Goal: Information Seeking & Learning: Learn about a topic

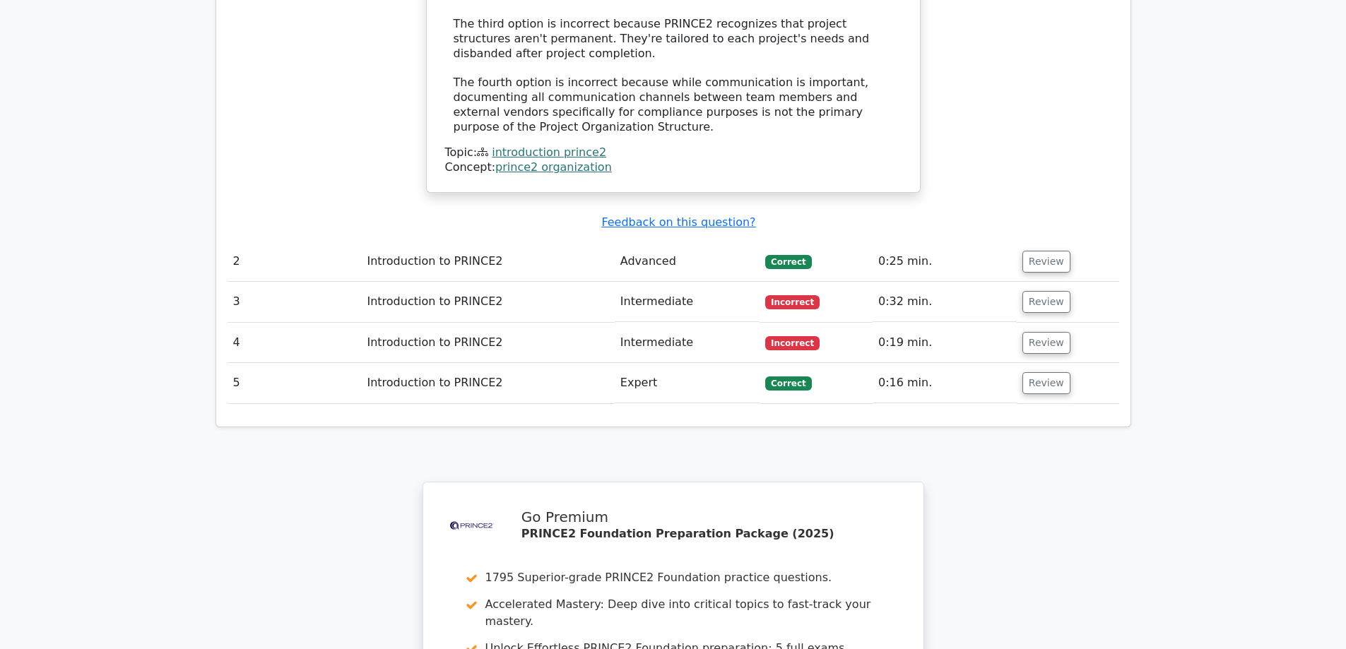
scroll to position [1677, 0]
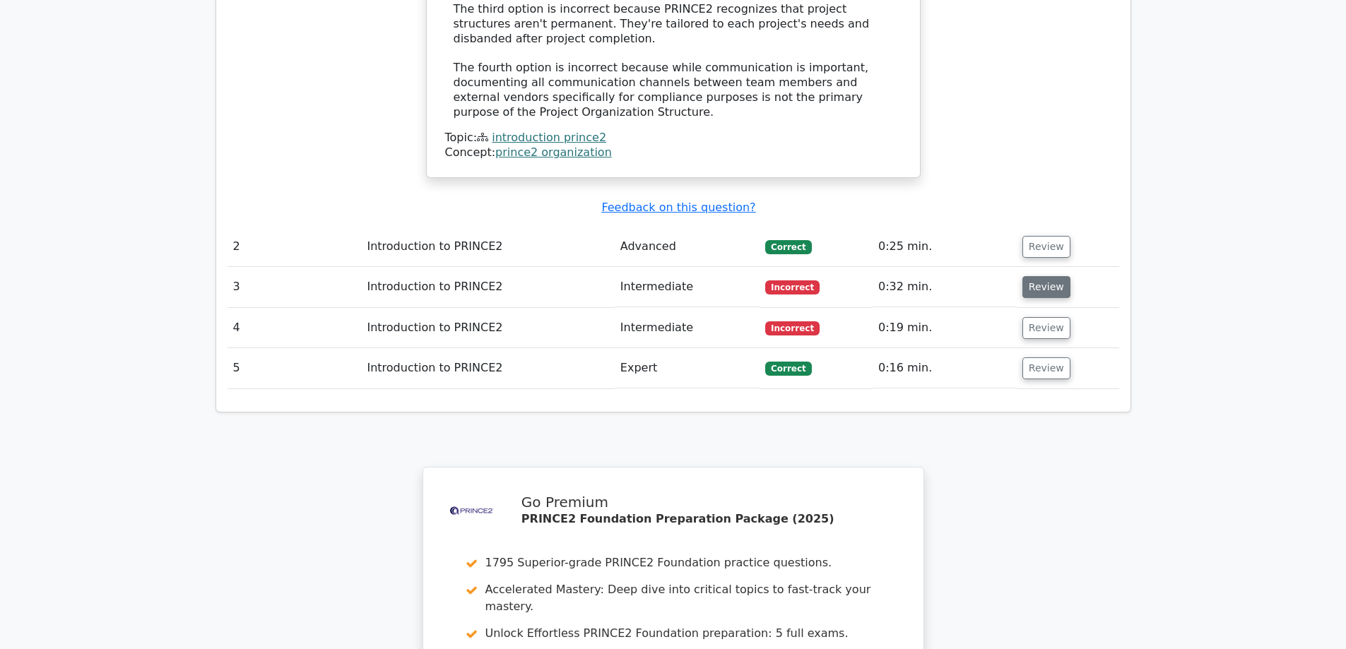
click at [1051, 276] on button "Review" at bounding box center [1047, 287] width 48 height 22
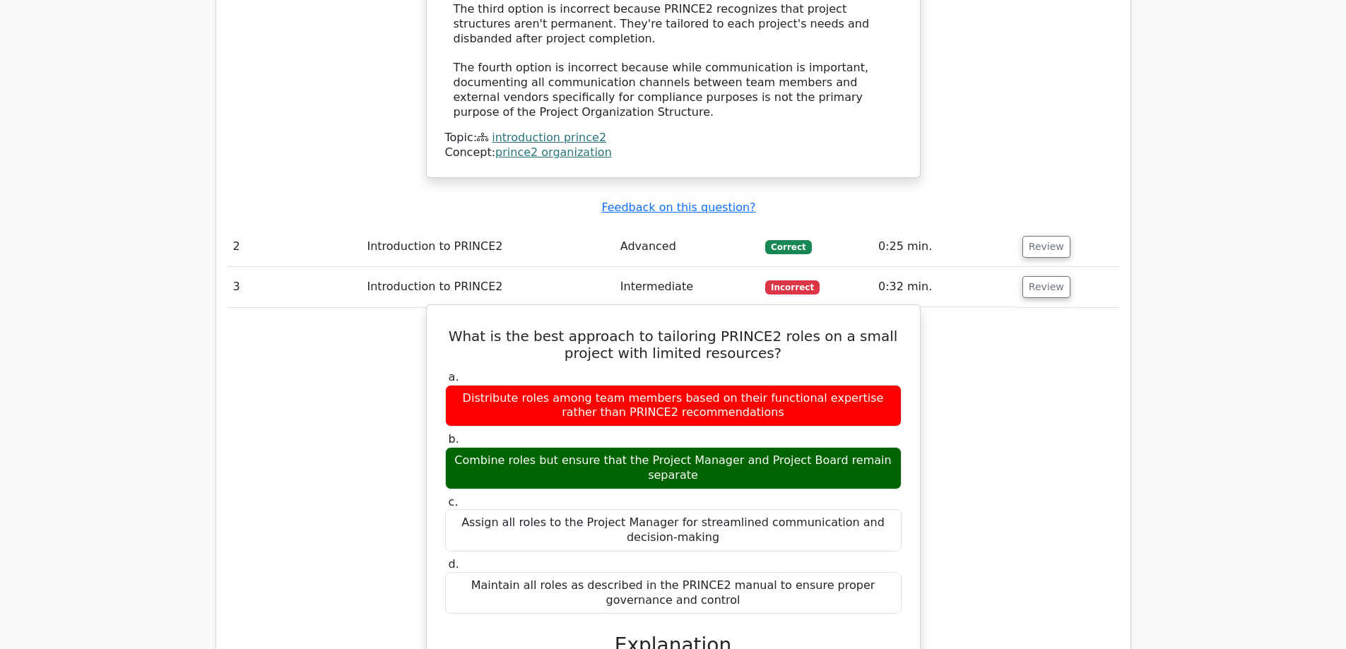
drag, startPoint x: 893, startPoint y: 411, endPoint x: 630, endPoint y: 412, distance: 262.2
click at [630, 447] on div "Combine roles but ensure that the Project Manager and Project Board remain sepa…" at bounding box center [673, 468] width 457 height 42
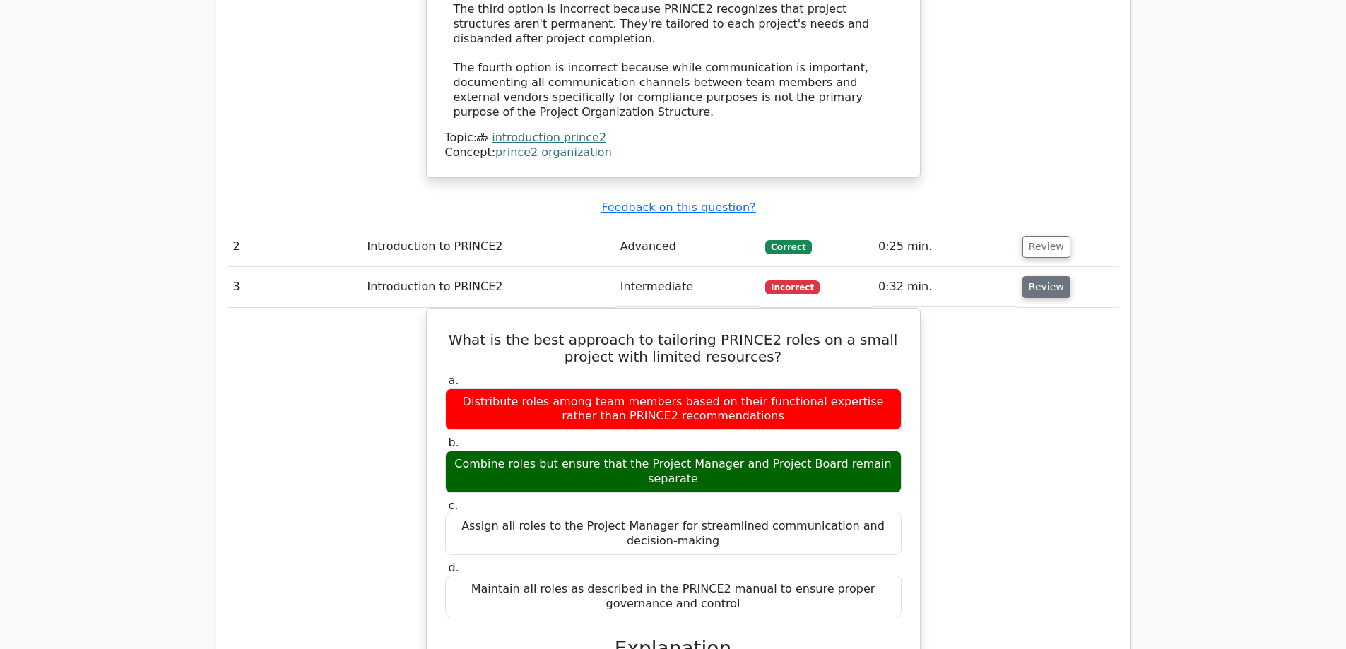
click at [1037, 276] on button "Review" at bounding box center [1047, 287] width 48 height 22
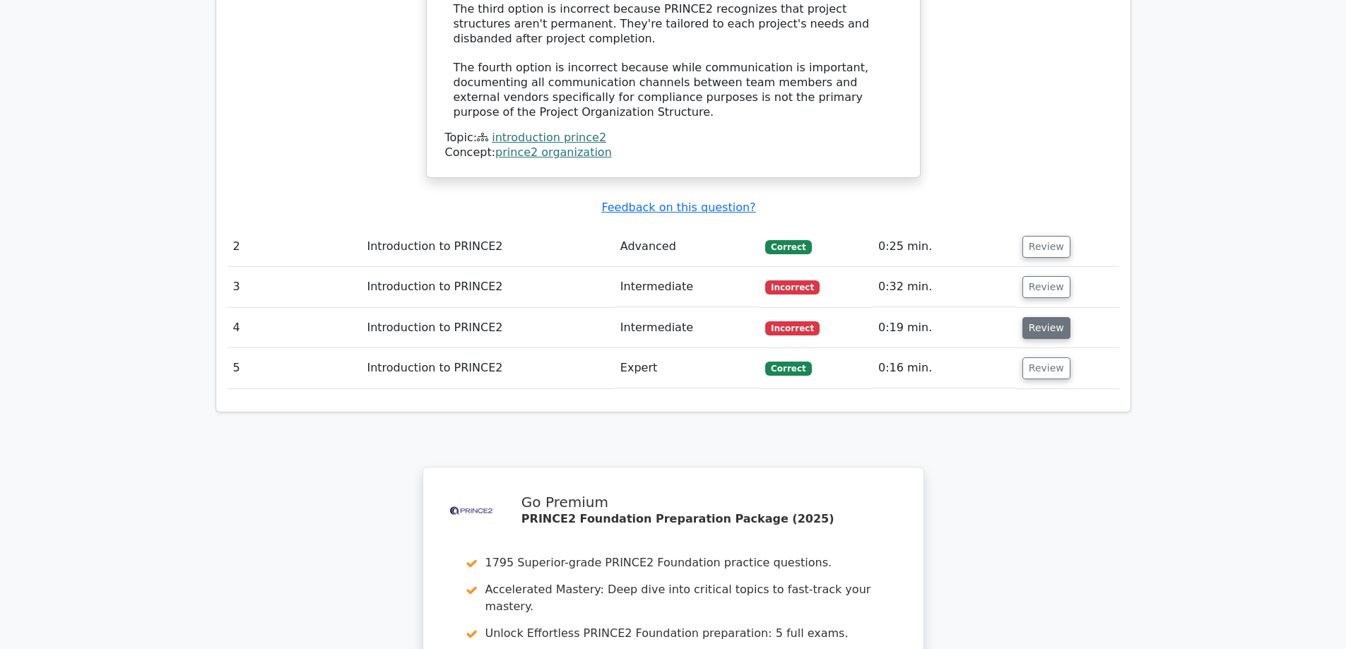
click at [1043, 317] on button "Review" at bounding box center [1047, 328] width 48 height 22
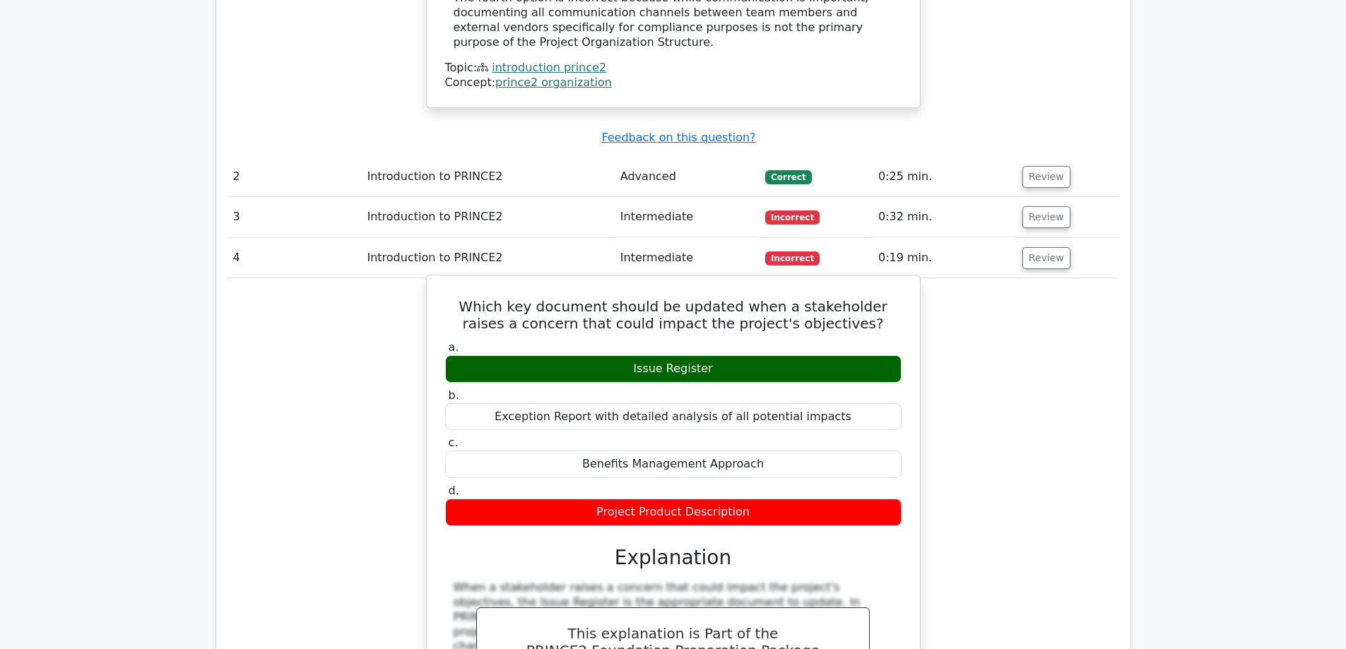
scroll to position [1748, 0]
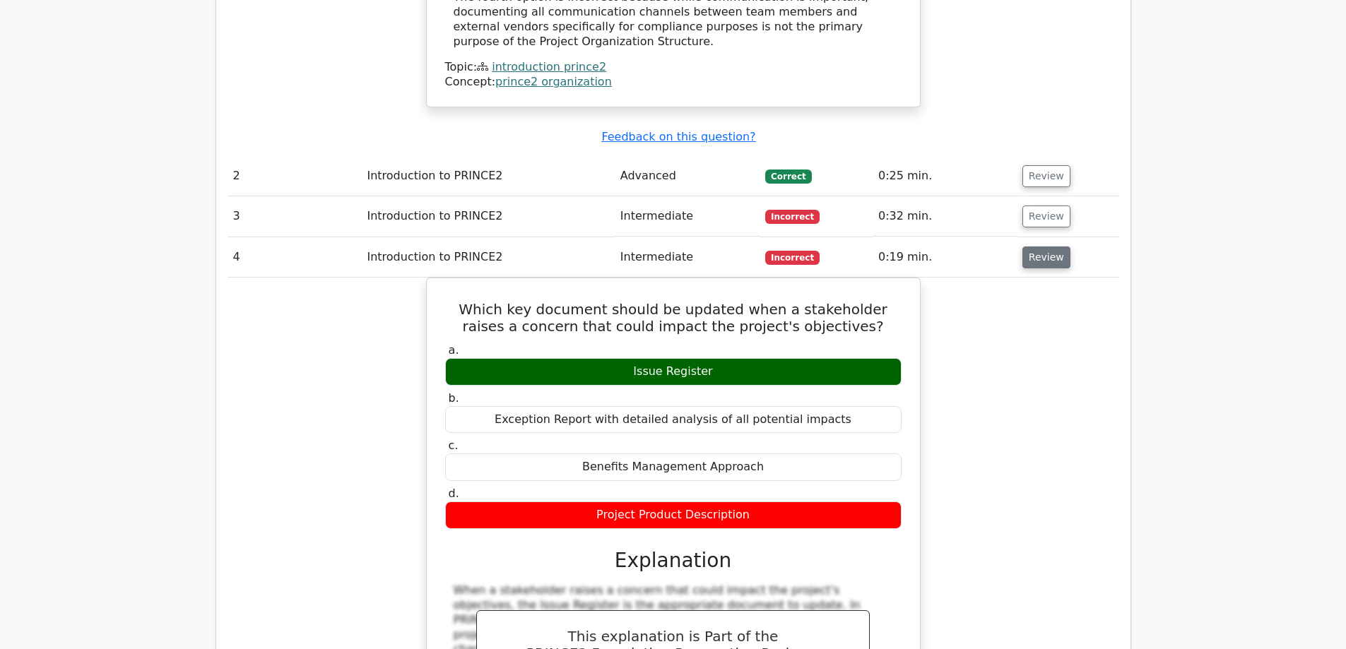
click at [1042, 247] on button "Review" at bounding box center [1047, 258] width 48 height 22
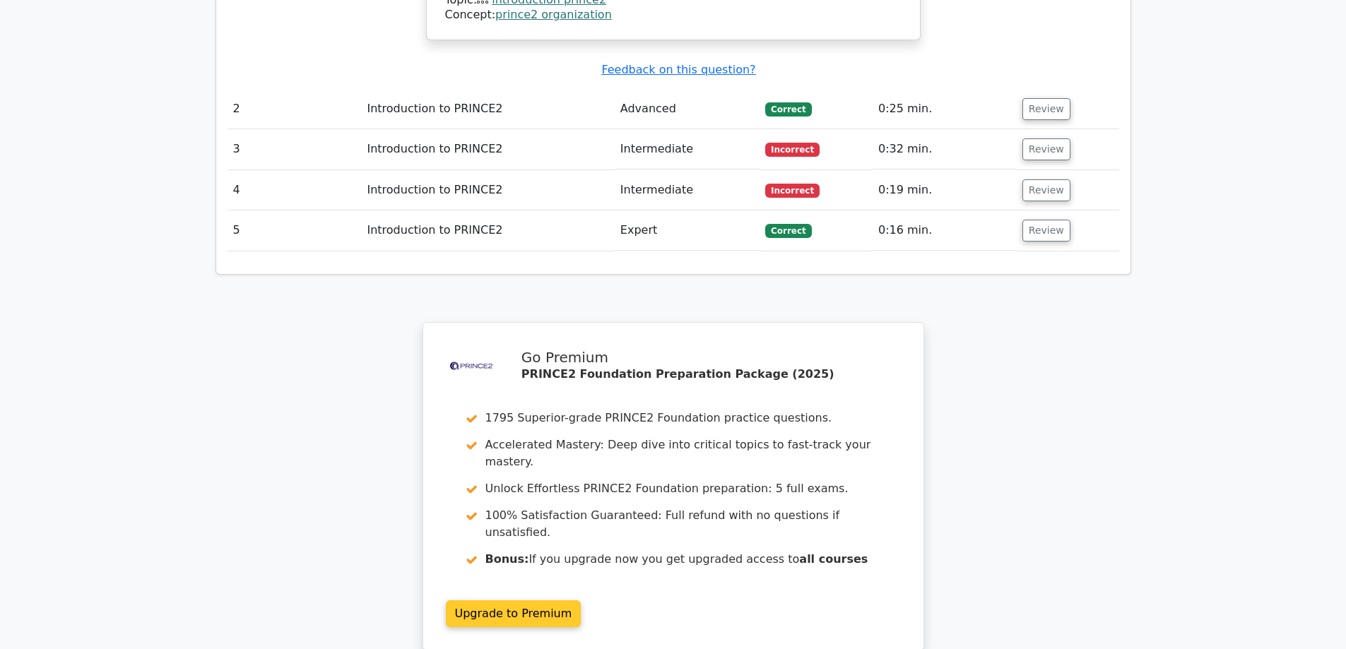
scroll to position [1960, 0]
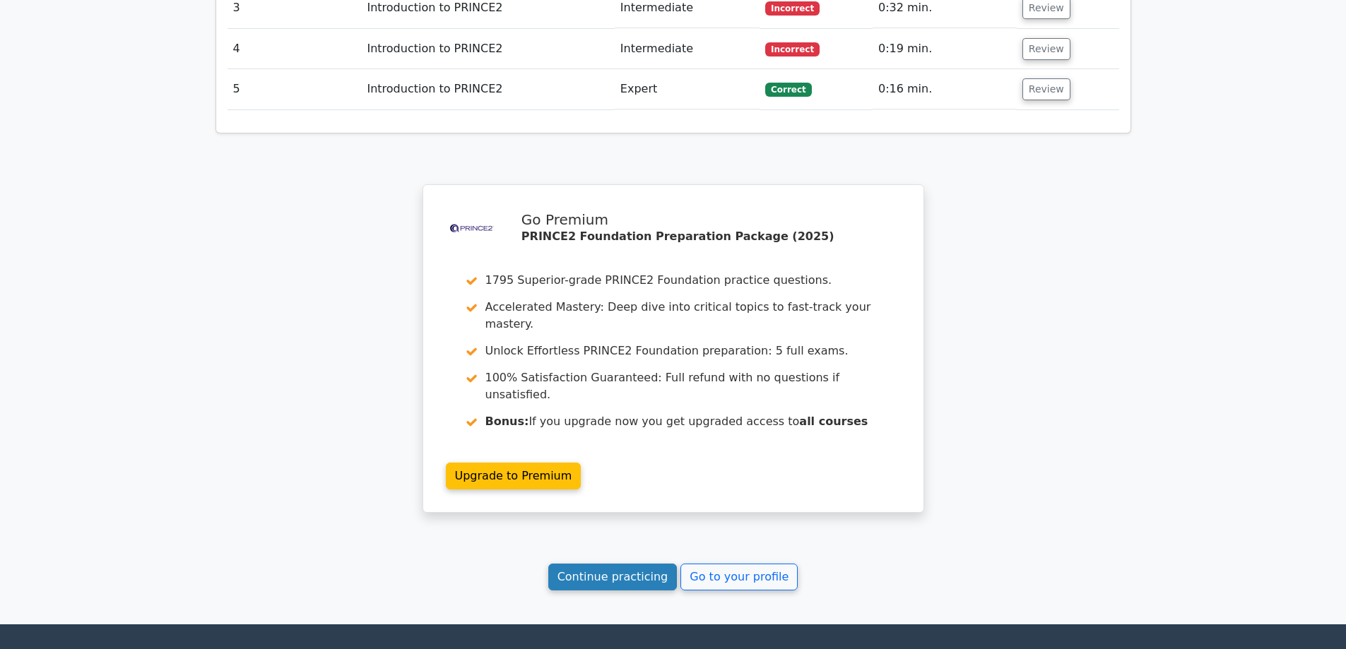
click at [600, 564] on link "Continue practicing" at bounding box center [612, 577] width 129 height 27
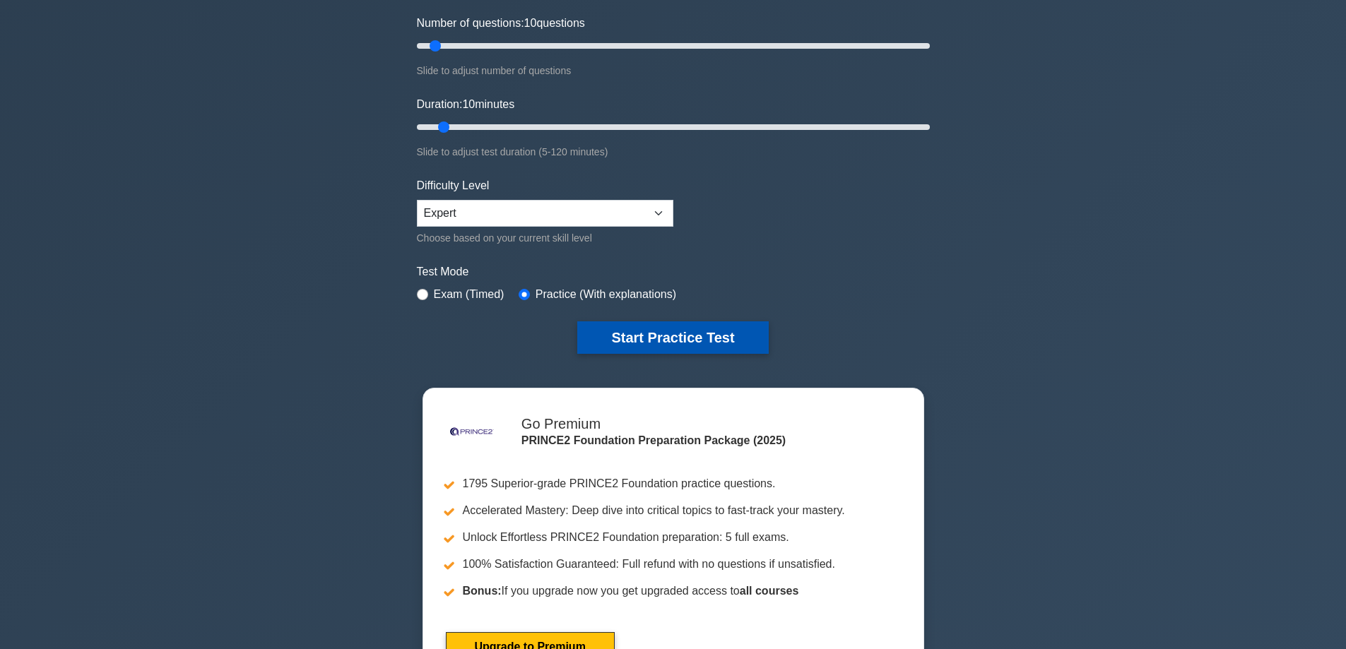
scroll to position [141, 0]
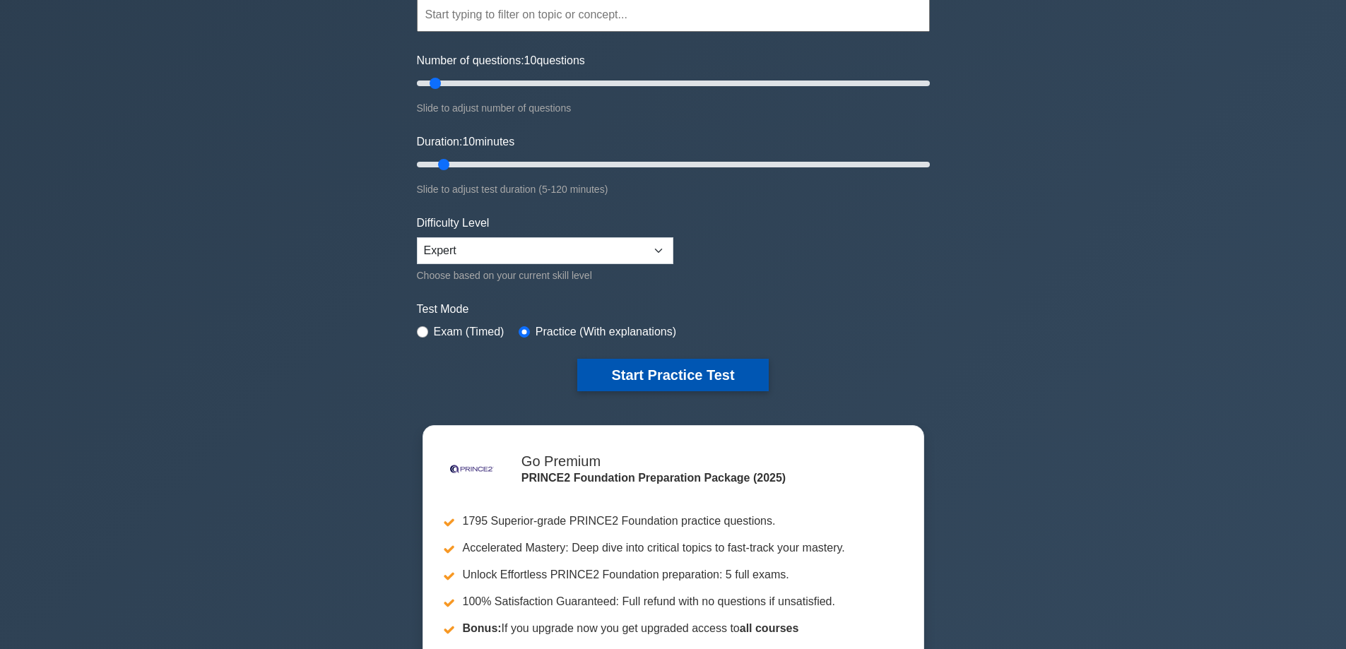
click at [651, 377] on button "Start Practice Test" at bounding box center [672, 375] width 191 height 33
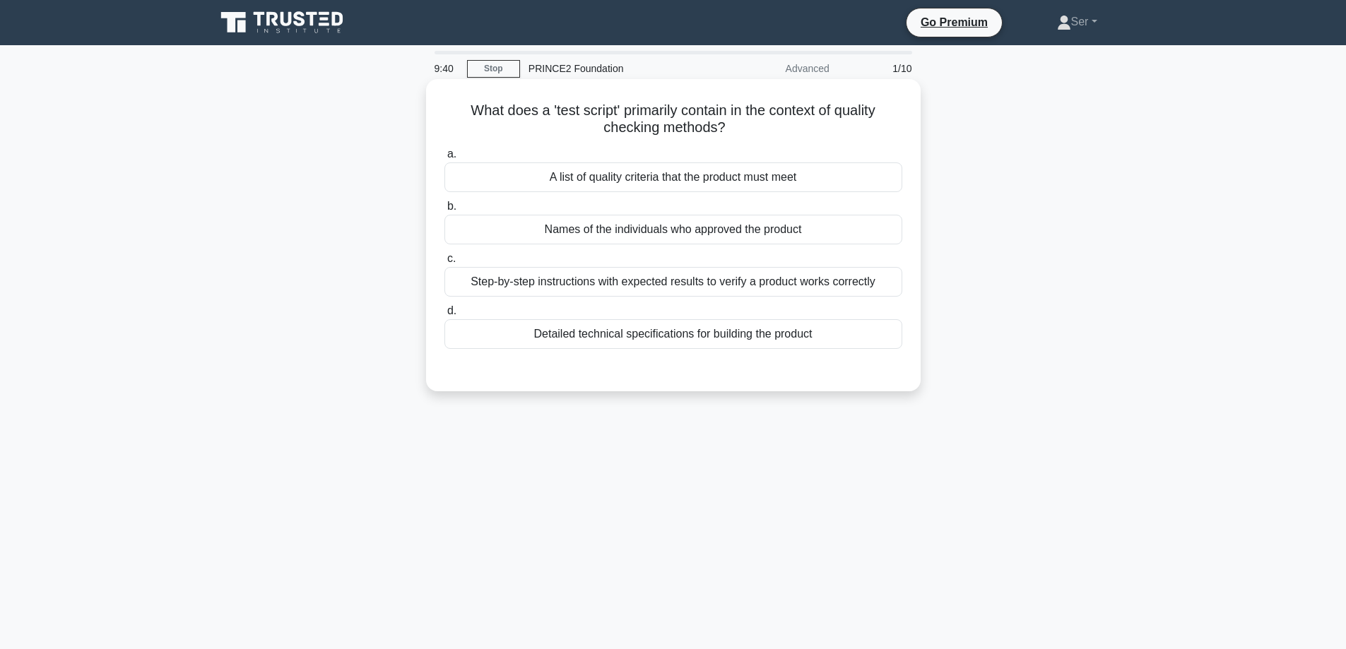
click at [655, 281] on div "Step-by-step instructions with expected results to verify a product works corre…" at bounding box center [674, 282] width 458 height 30
click at [445, 264] on input "c. Step-by-step instructions with expected results to verify a product works co…" at bounding box center [445, 258] width 0 height 9
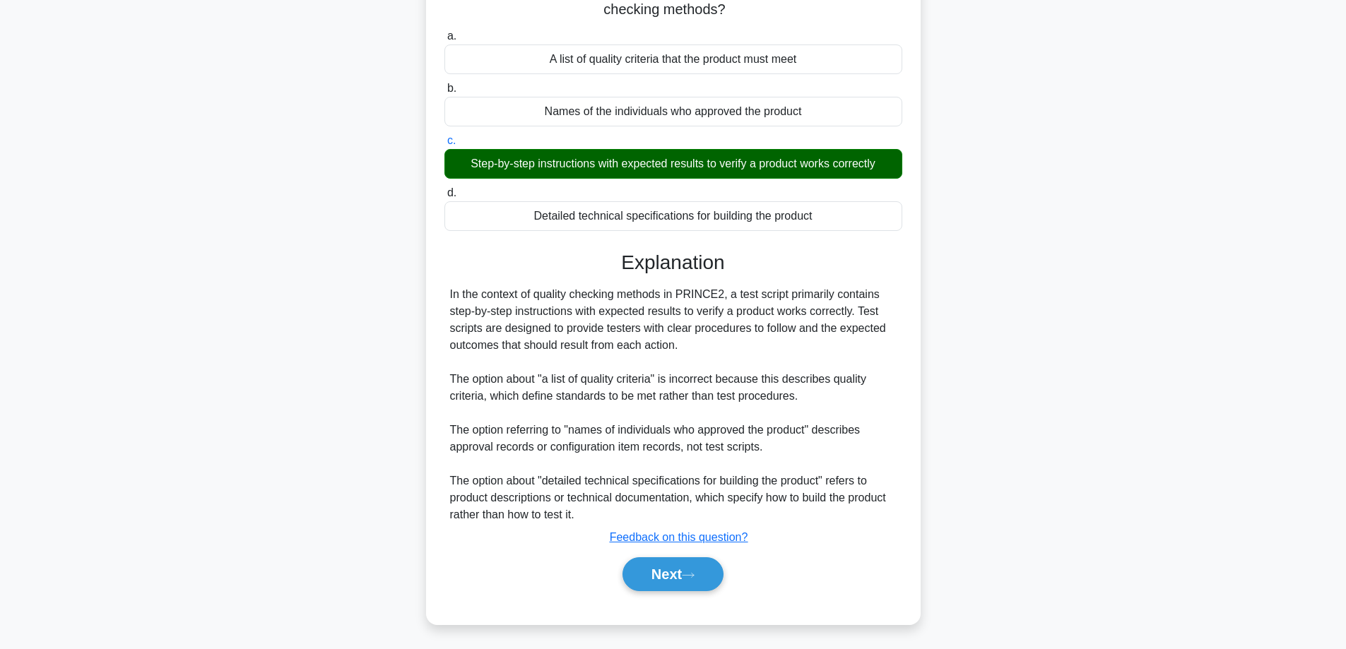
scroll to position [121, 0]
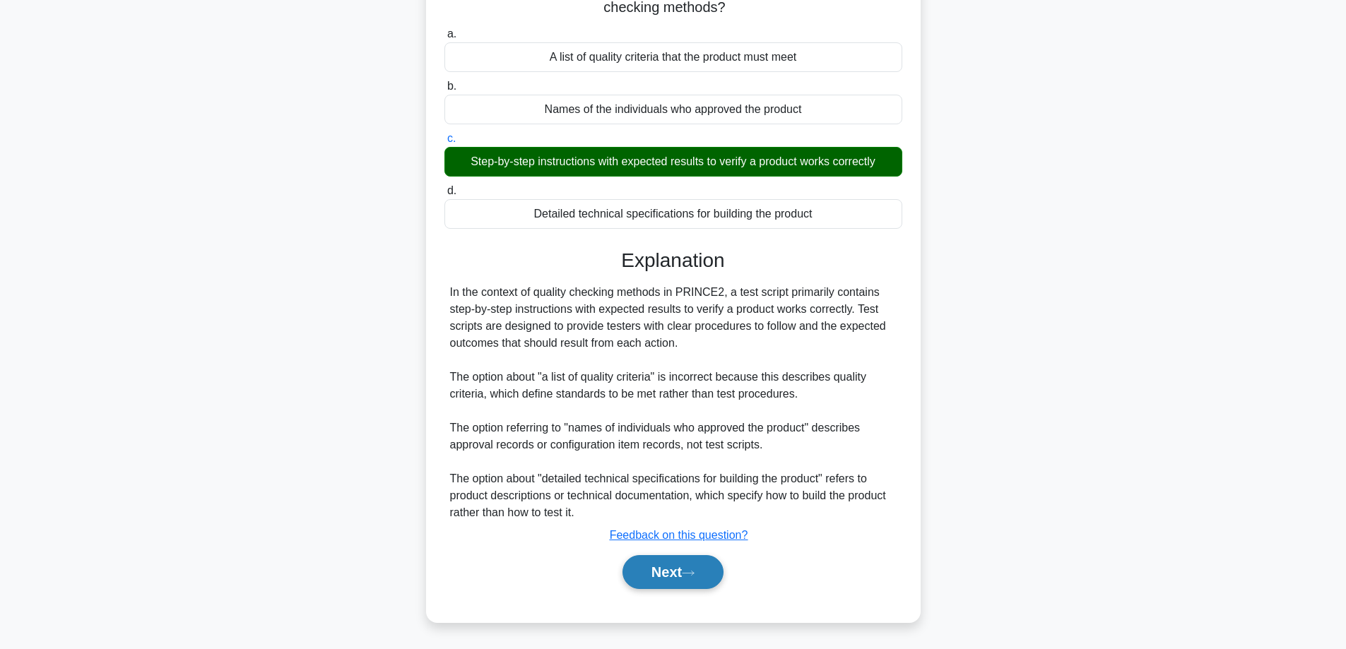
click at [679, 577] on button "Next" at bounding box center [673, 572] width 101 height 34
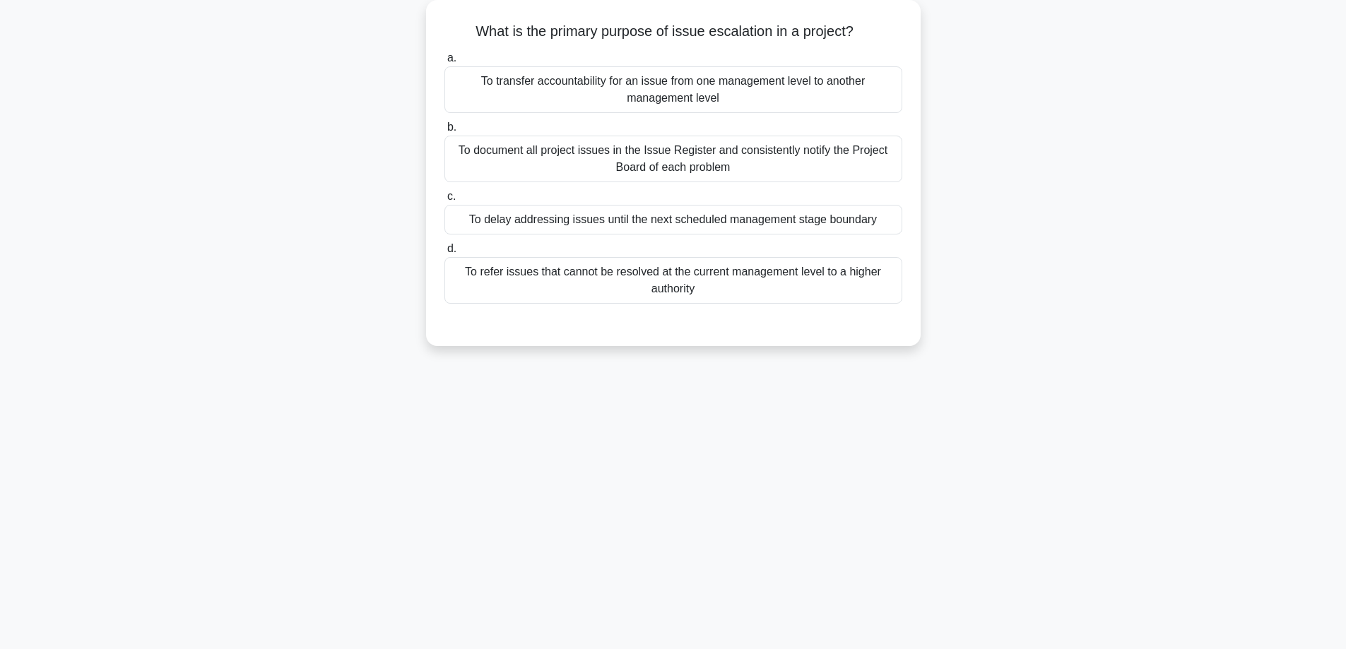
scroll to position [43, 0]
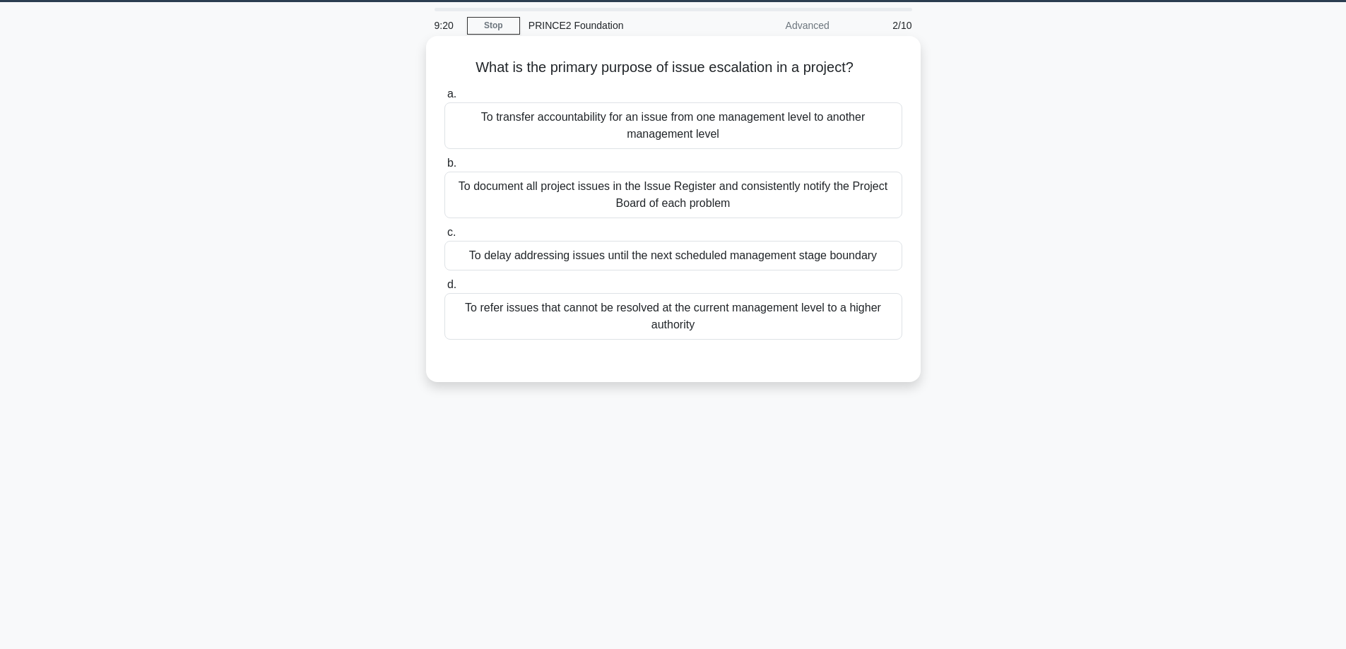
click at [658, 319] on div "To refer issues that cannot be resolved at the current management level to a hi…" at bounding box center [674, 316] width 458 height 47
click at [445, 290] on input "d. To refer issues that cannot be resolved at the current management level to a…" at bounding box center [445, 285] width 0 height 9
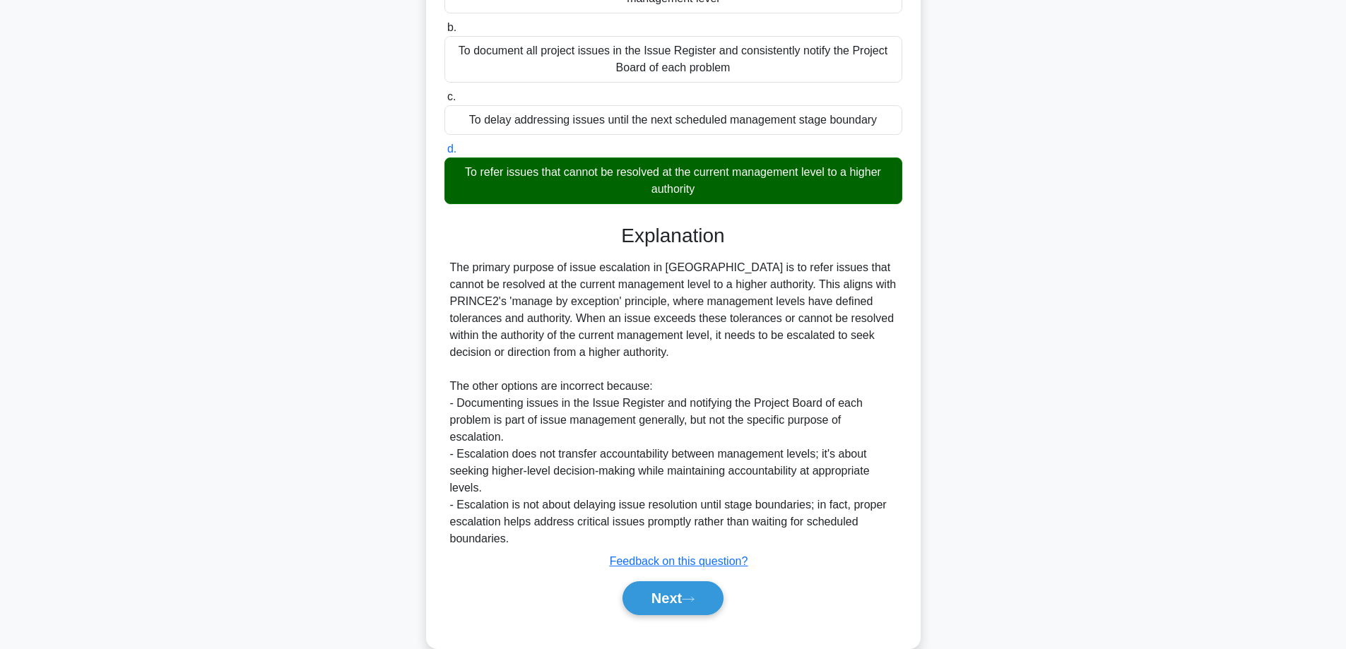
scroll to position [206, 0]
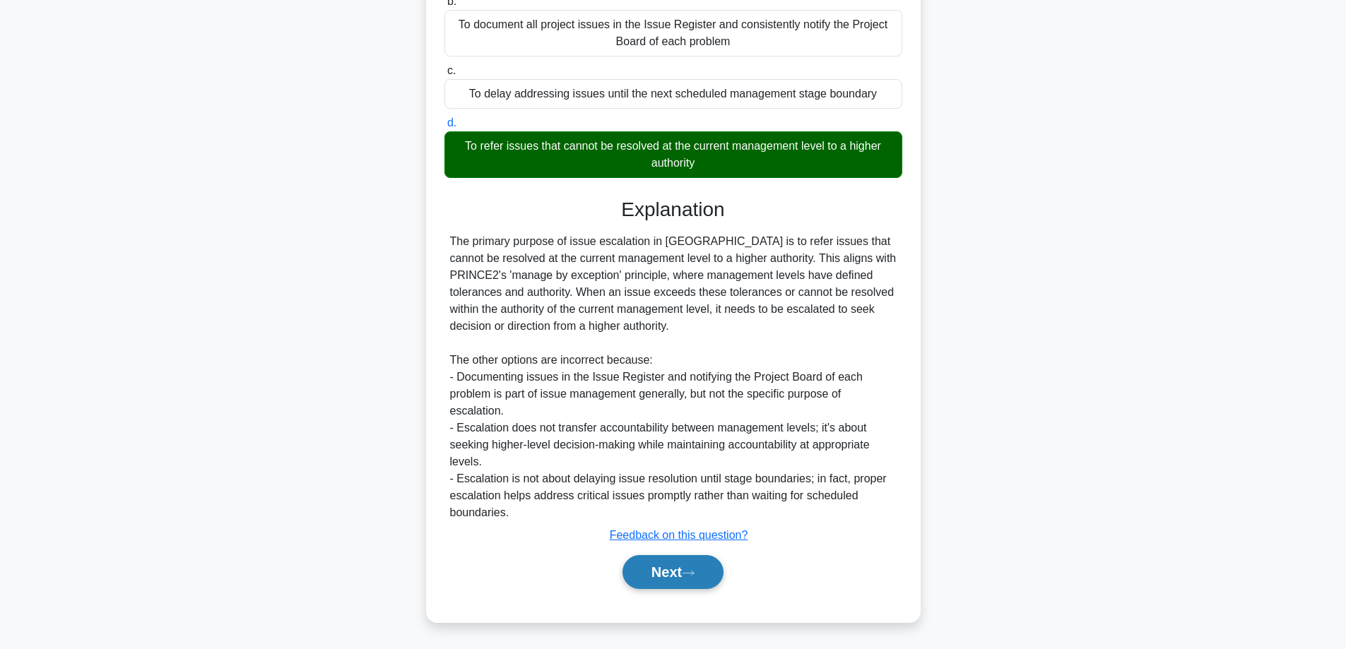
click at [680, 567] on button "Next" at bounding box center [673, 572] width 101 height 34
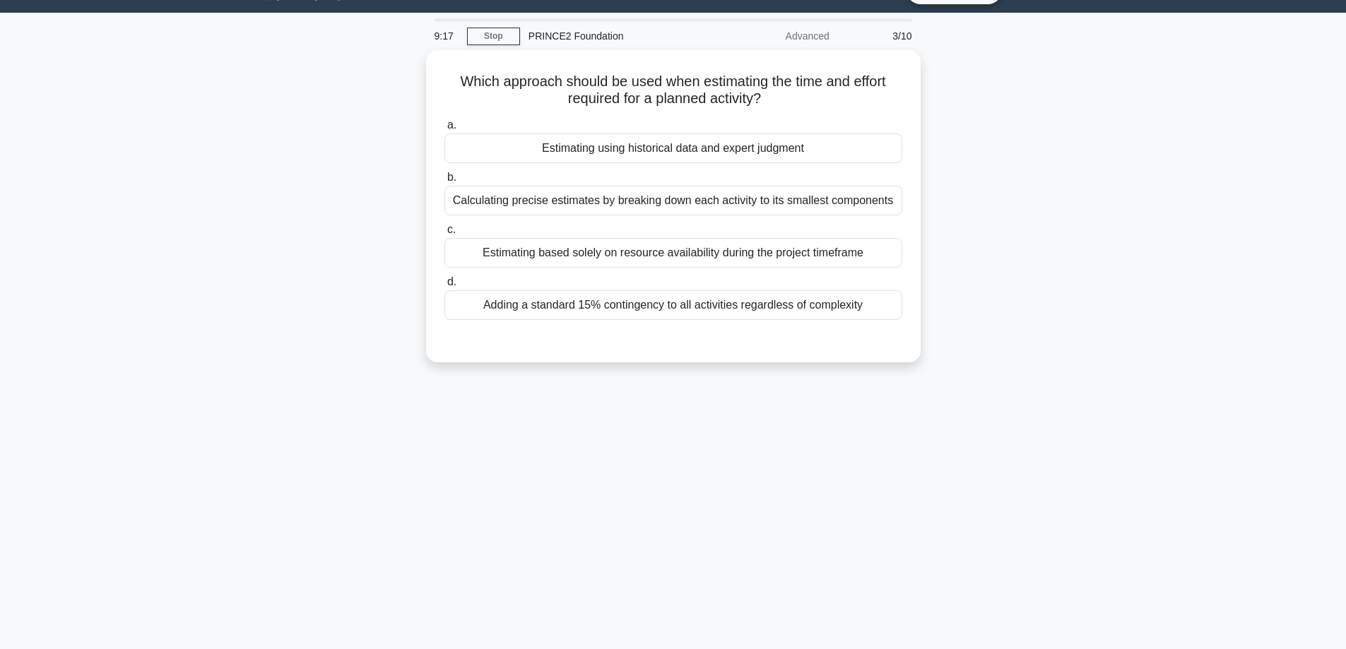
scroll to position [0, 0]
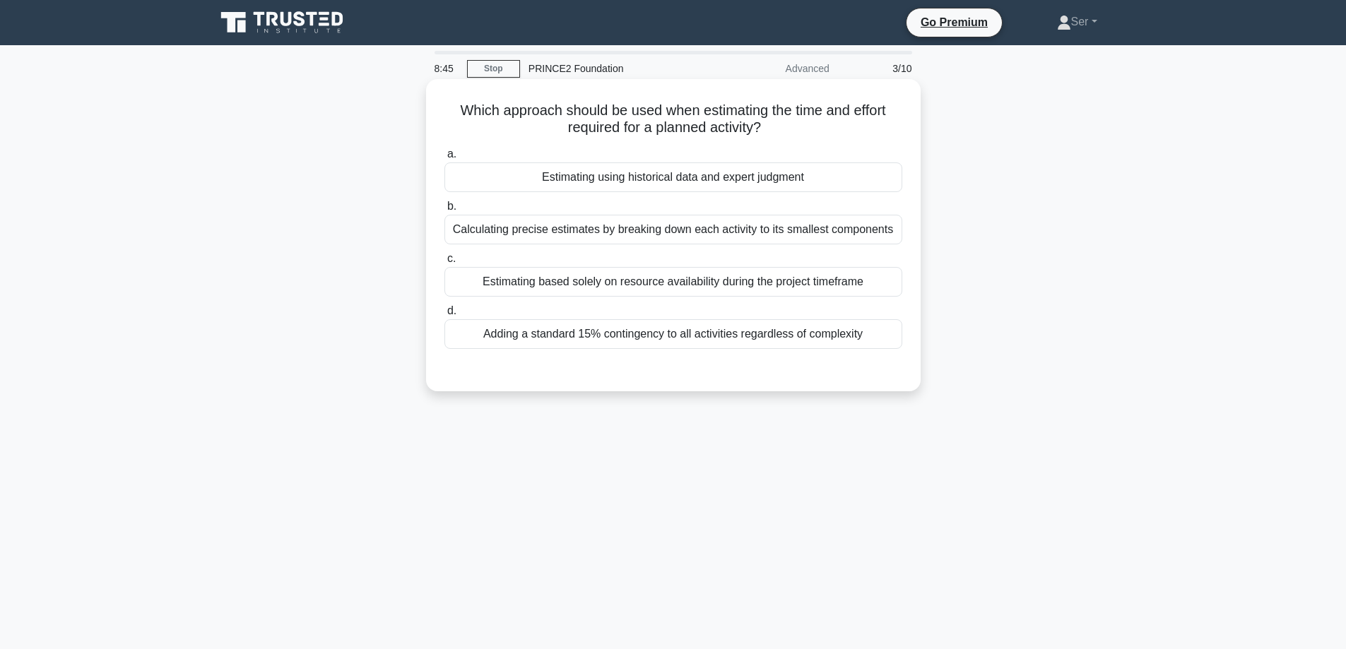
click at [678, 182] on div "Estimating using historical data and expert judgment" at bounding box center [674, 178] width 458 height 30
click at [445, 159] on input "a. Estimating using historical data and expert judgment" at bounding box center [445, 154] width 0 height 9
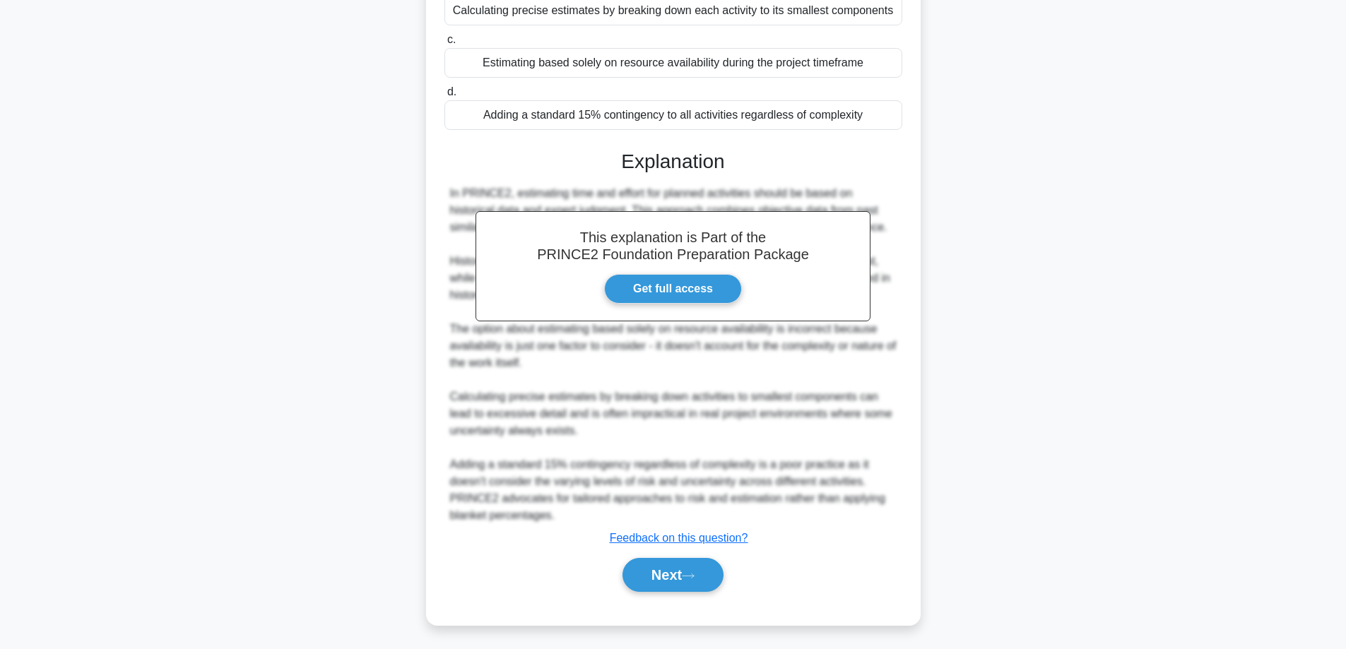
scroll to position [223, 0]
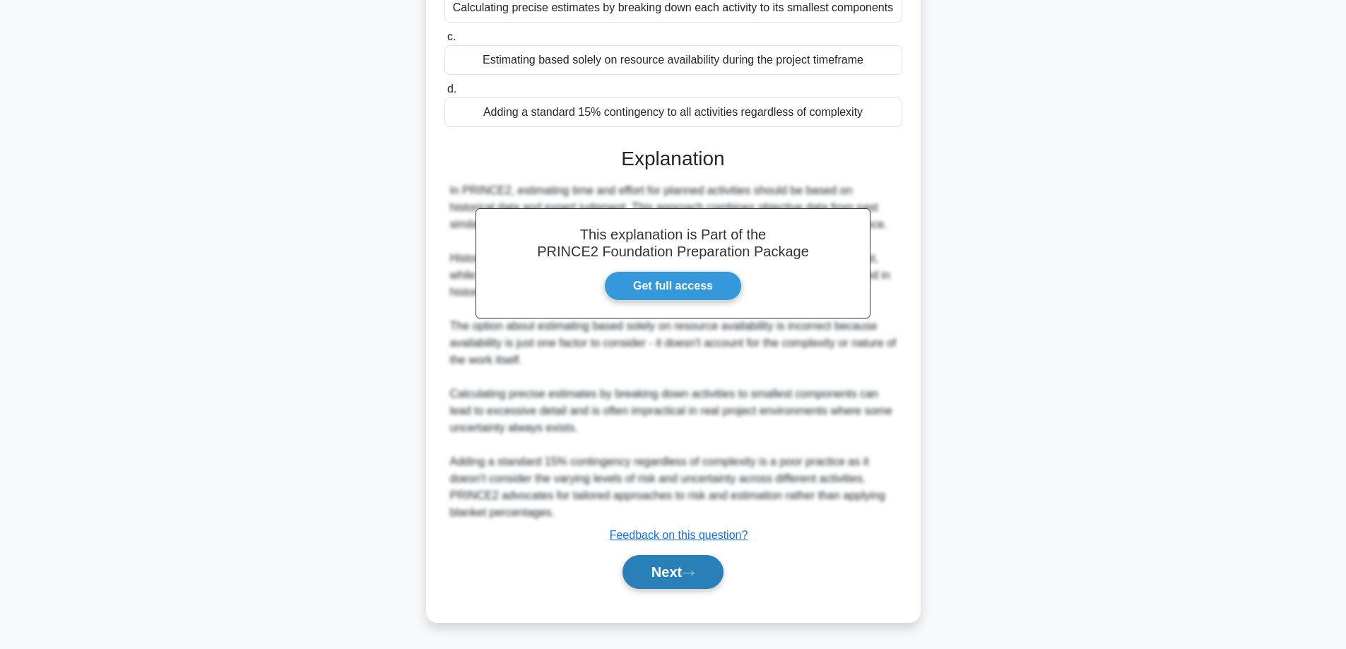
click at [674, 573] on button "Next" at bounding box center [673, 572] width 101 height 34
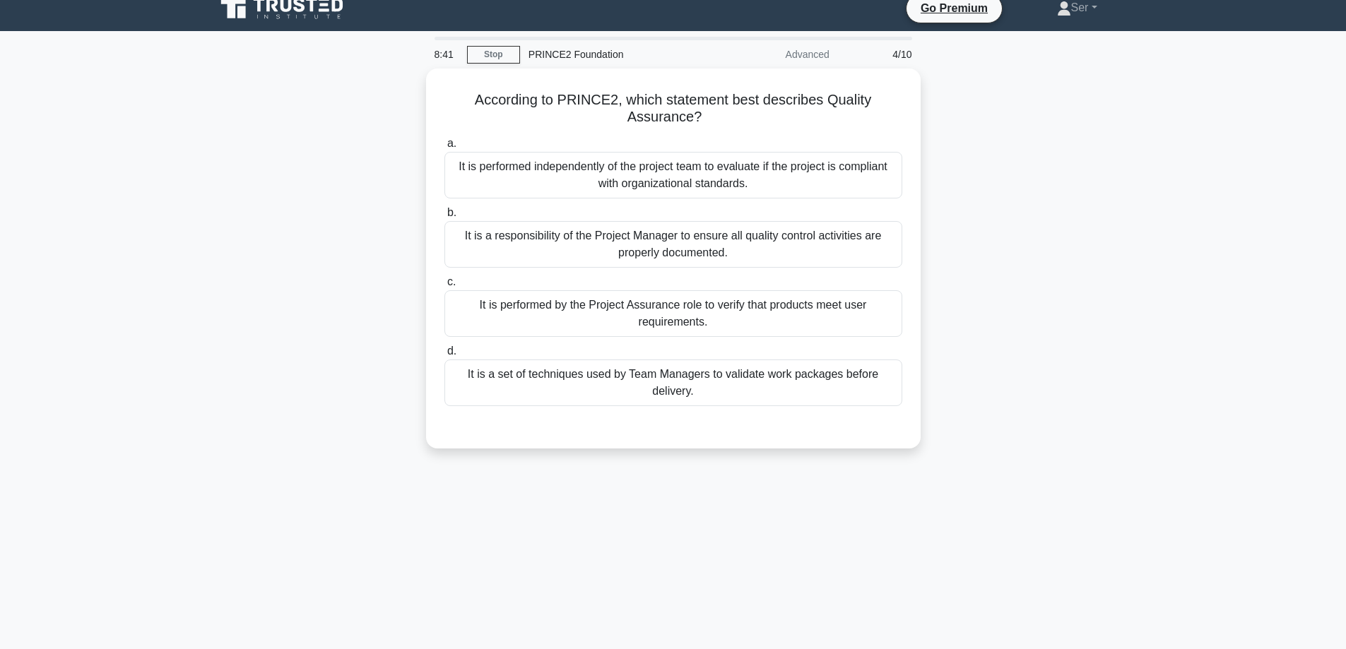
scroll to position [0, 0]
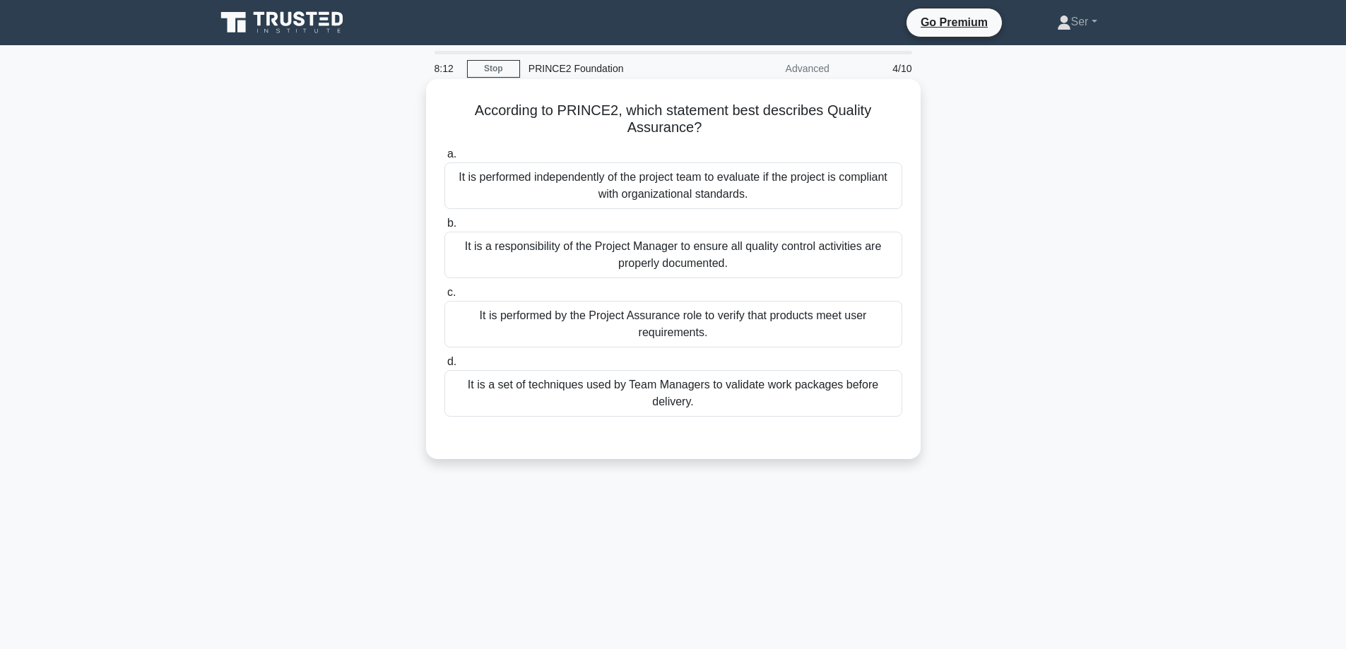
click at [712, 325] on div "It is performed by the Project Assurance role to verify that products meet user…" at bounding box center [674, 324] width 458 height 47
click at [445, 298] on input "c. It is performed by the Project Assurance role to verify that products meet u…" at bounding box center [445, 292] width 0 height 9
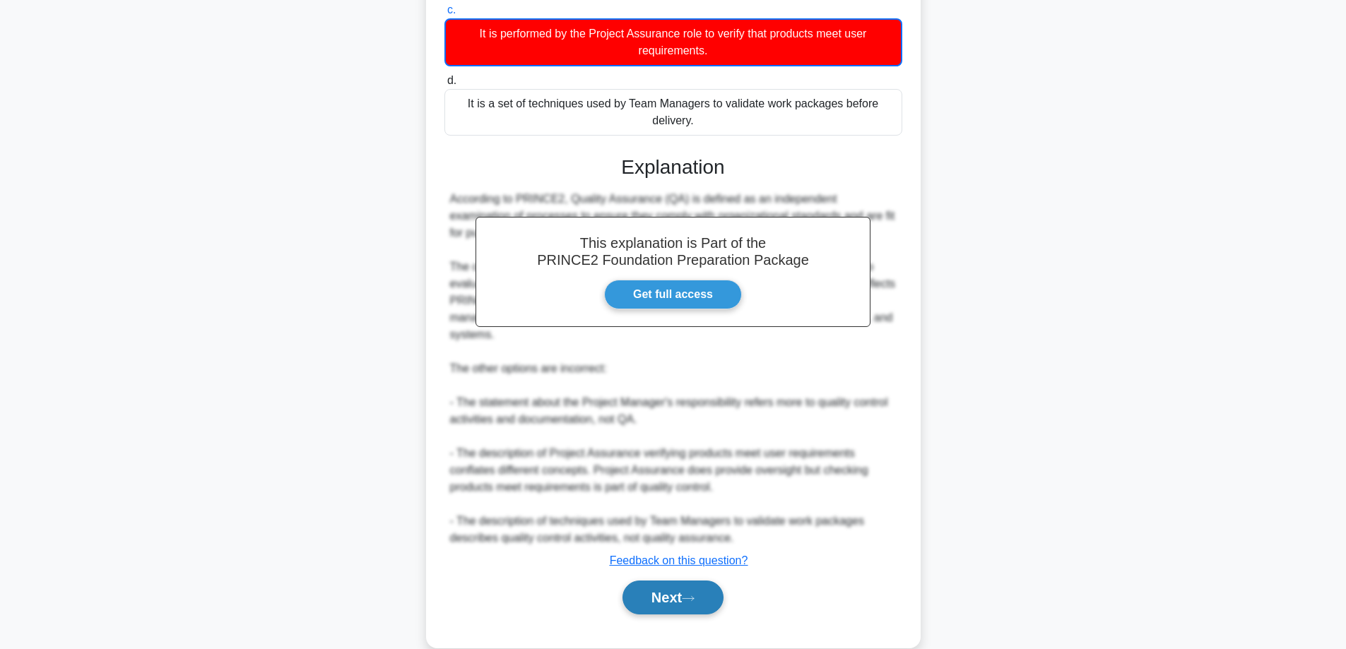
click at [679, 583] on button "Next" at bounding box center [673, 598] width 101 height 34
